Goal: Task Accomplishment & Management: Use online tool/utility

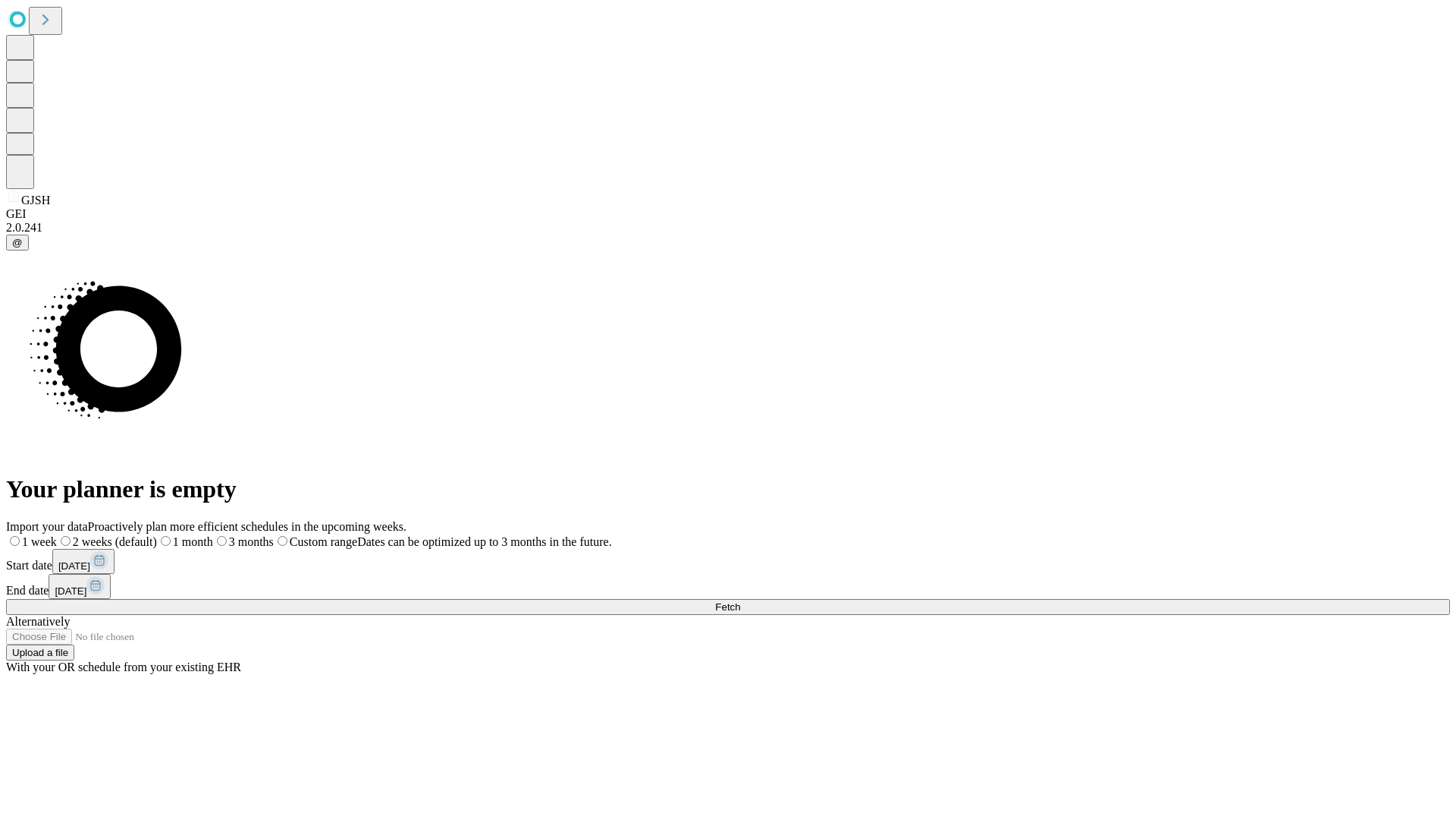
click at [740, 601] on span "Fetch" at bounding box center [728, 607] width 25 height 12
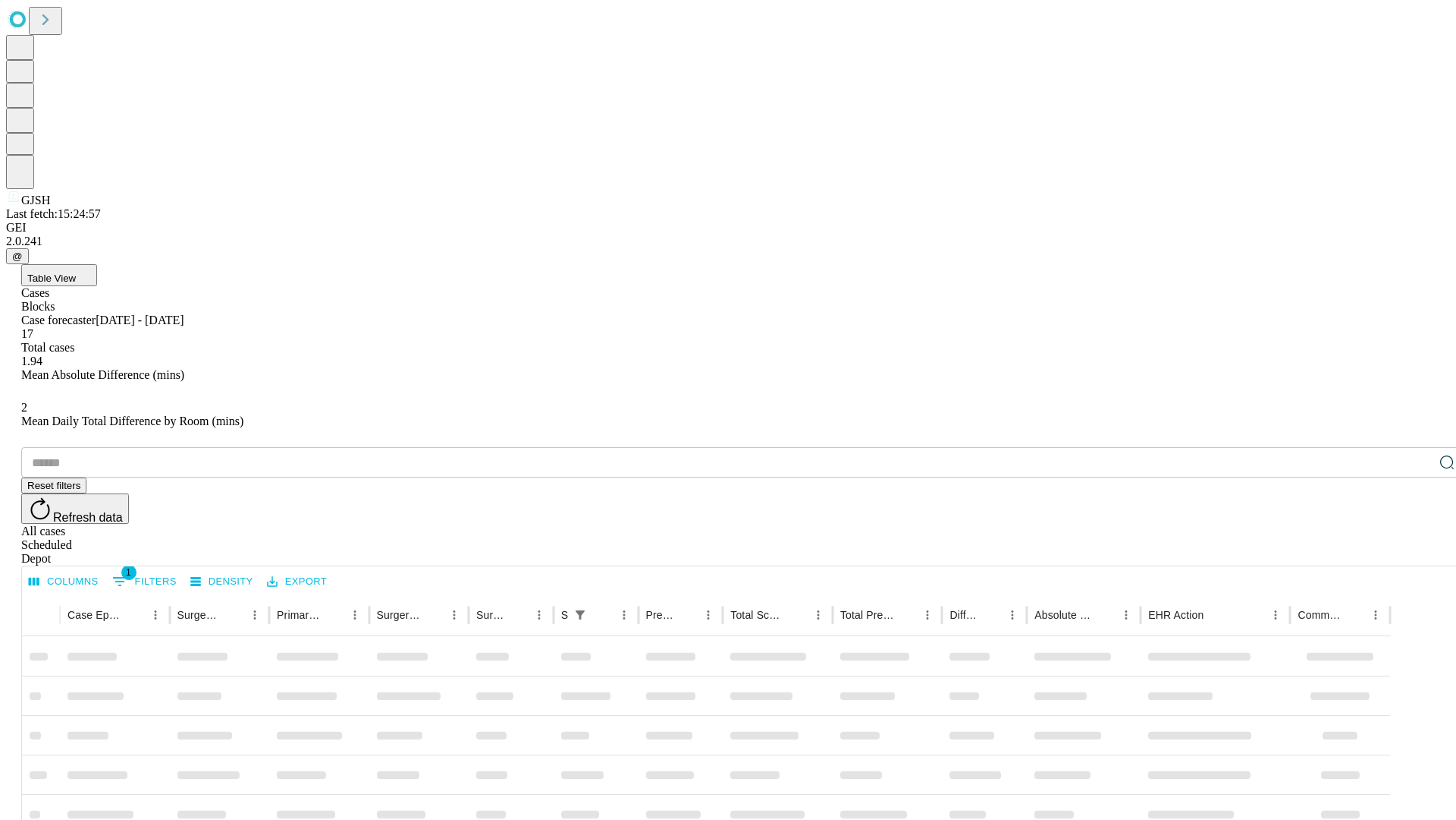
click at [76, 272] on span "Table View" at bounding box center [52, 278] width 48 height 12
